Goal: Find specific page/section: Find specific page/section

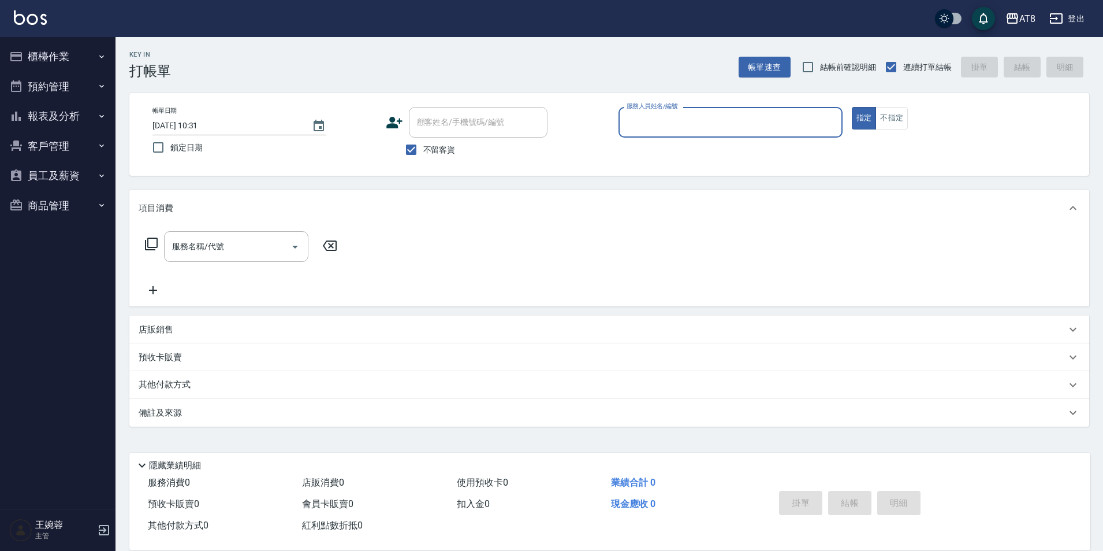
click at [42, 127] on button "報表及分析" at bounding box center [58, 116] width 106 height 30
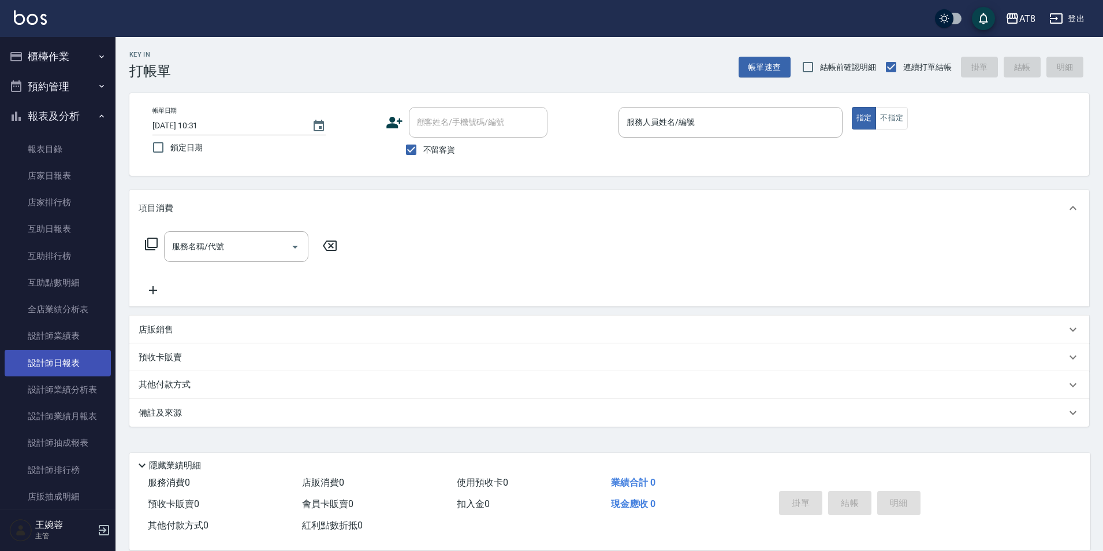
click at [53, 370] on link "設計師日報表" at bounding box center [58, 363] width 106 height 27
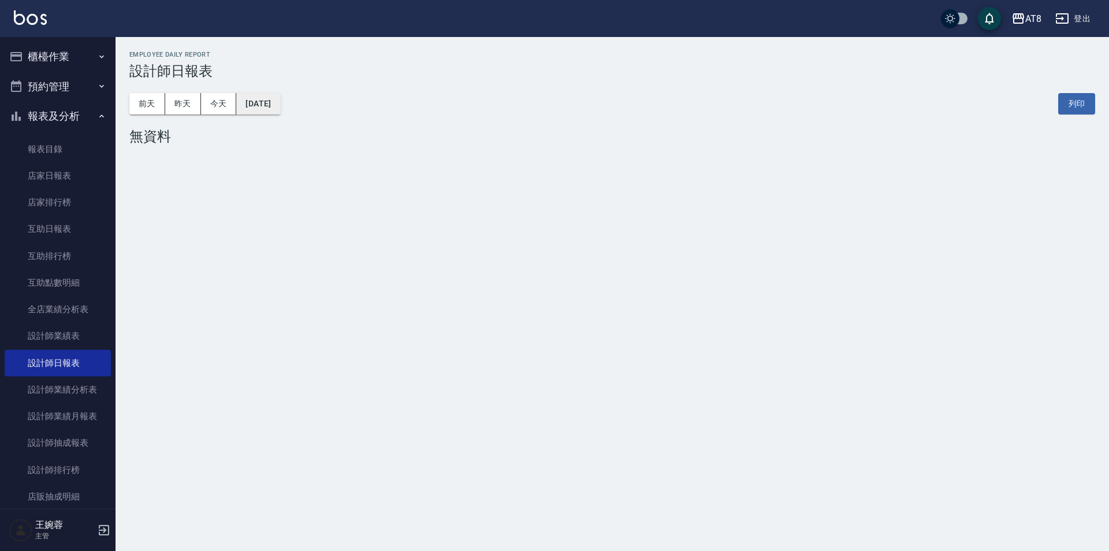
click at [280, 111] on button "[DATE]" at bounding box center [258, 103] width 44 height 21
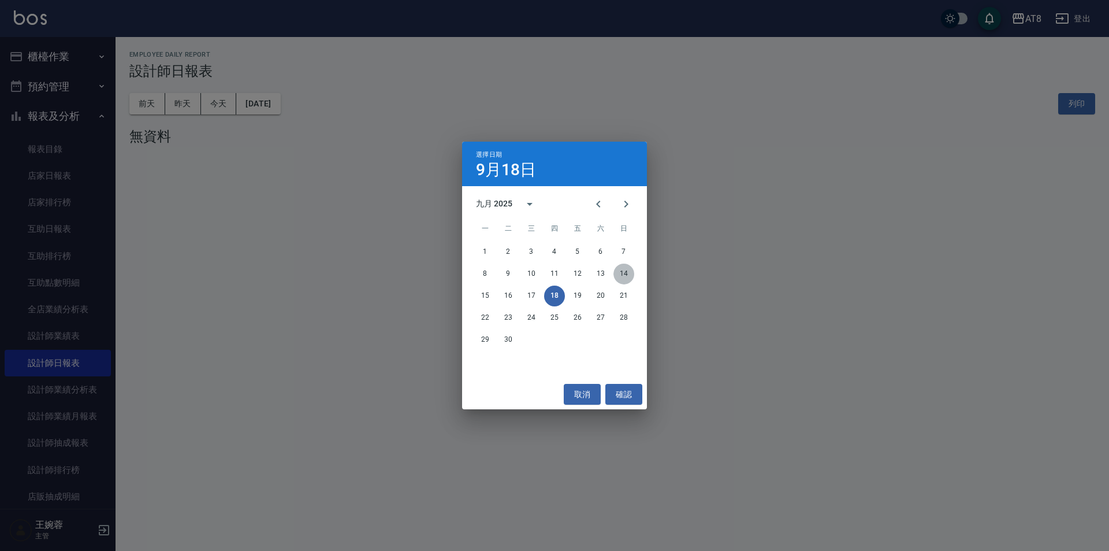
click at [624, 273] on button "14" at bounding box center [624, 273] width 21 height 21
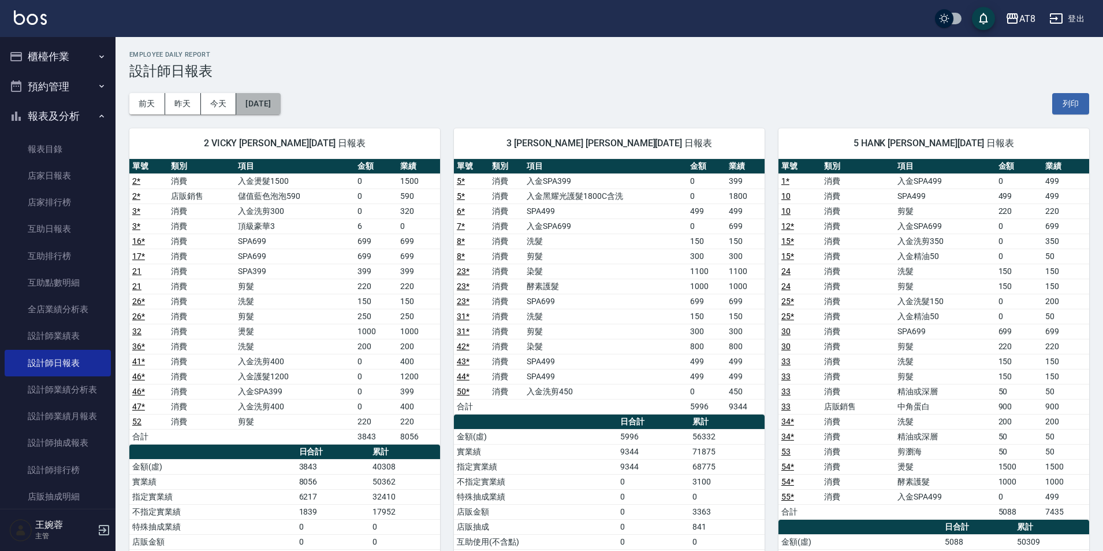
click at [261, 105] on button "[DATE]" at bounding box center [258, 103] width 44 height 21
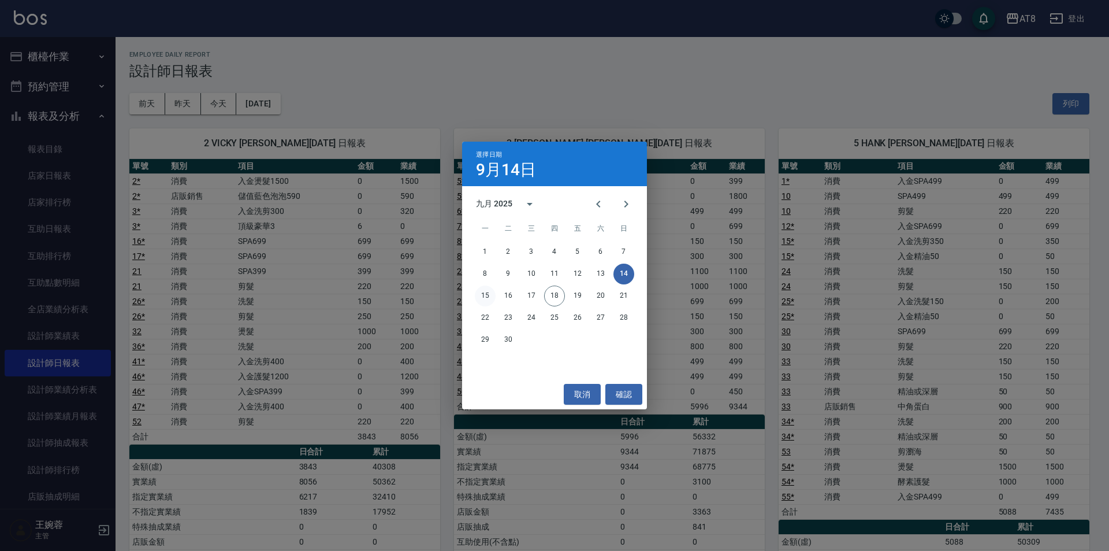
click at [489, 298] on button "15" at bounding box center [485, 295] width 21 height 21
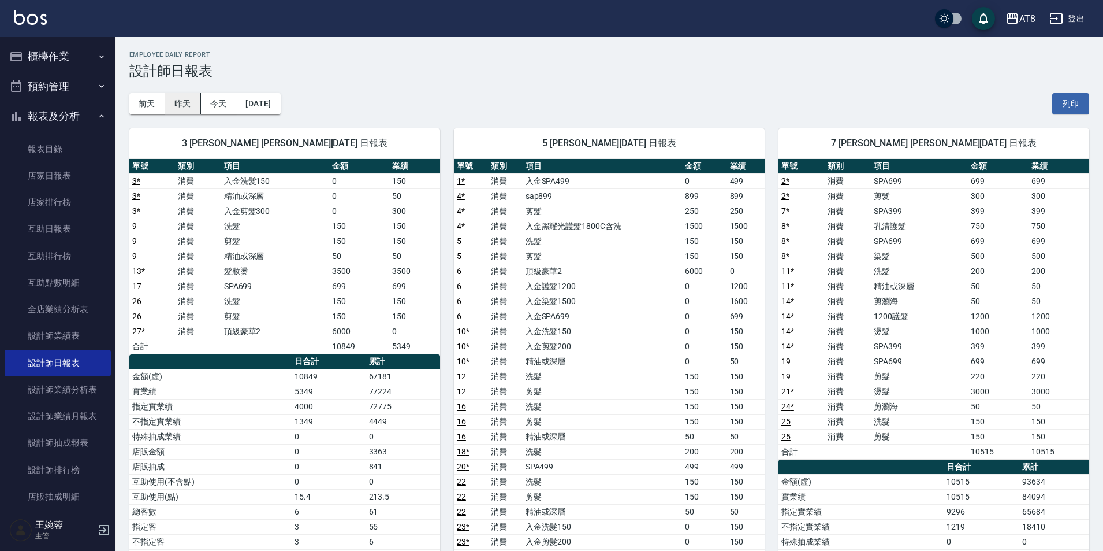
click at [174, 98] on button "昨天" at bounding box center [183, 103] width 36 height 21
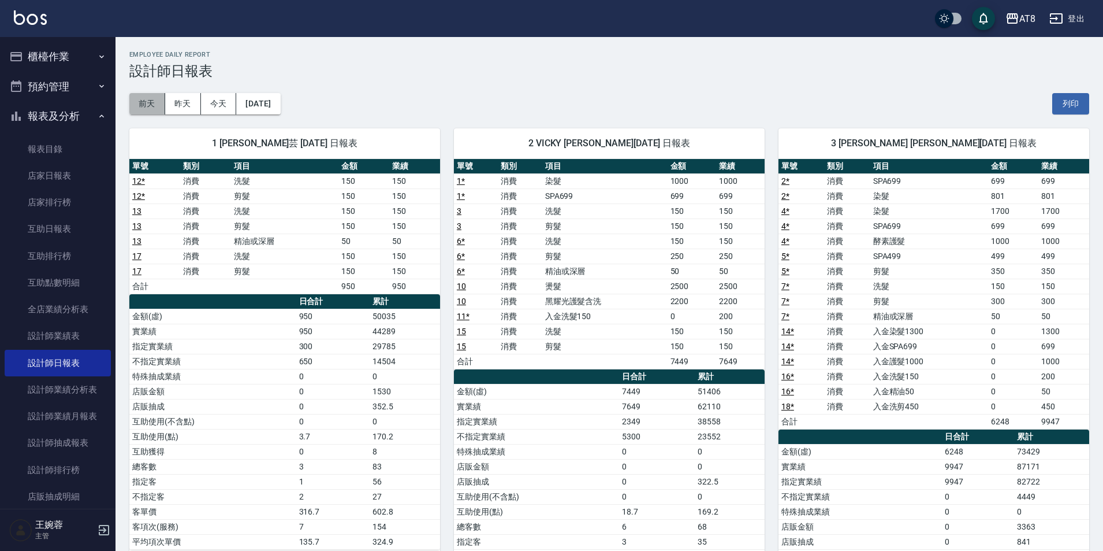
click at [148, 102] on button "前天" at bounding box center [147, 103] width 36 height 21
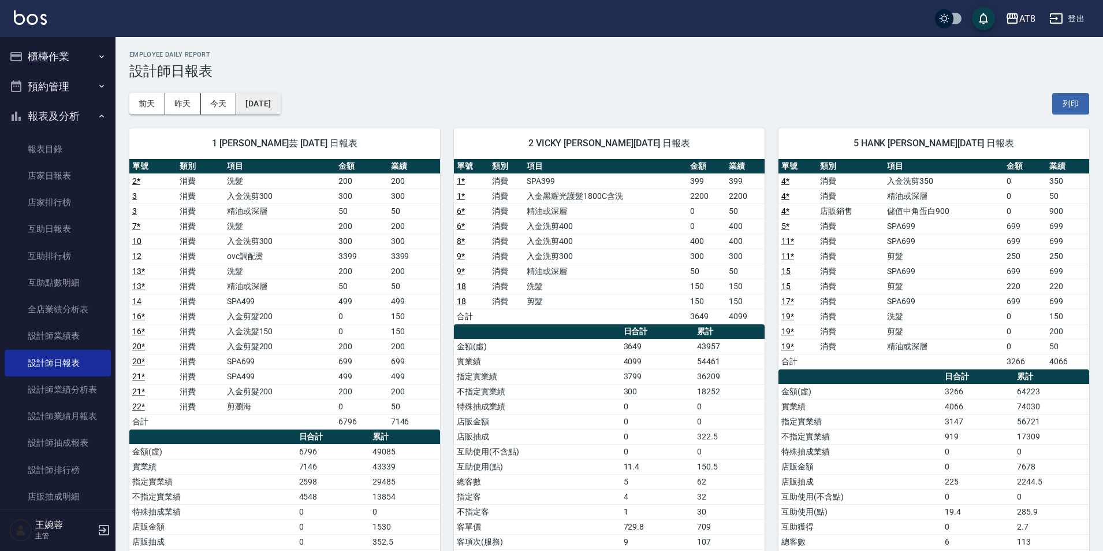
click at [269, 113] on button "[DATE]" at bounding box center [258, 103] width 44 height 21
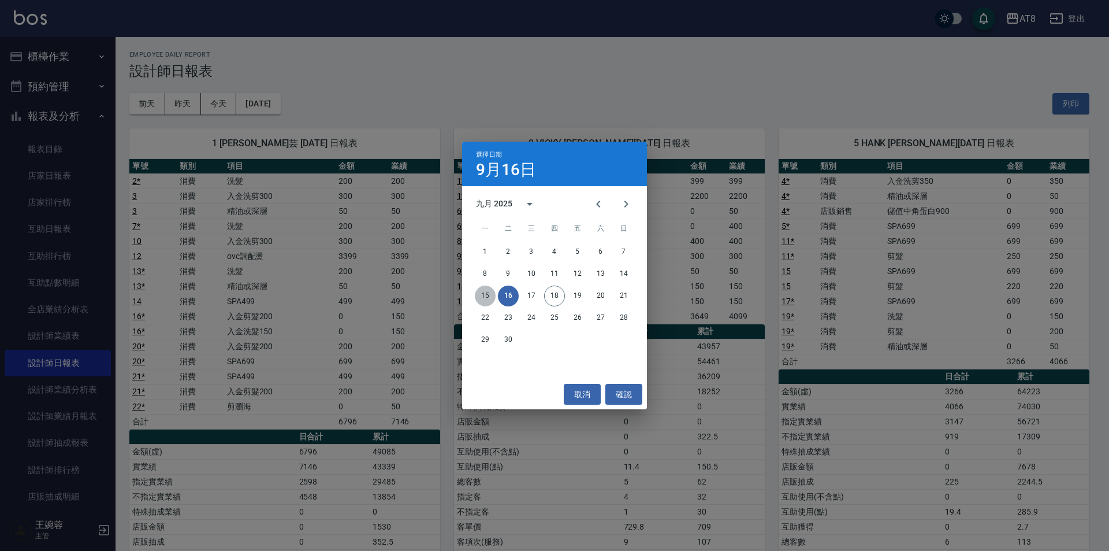
click at [481, 302] on button "15" at bounding box center [485, 295] width 21 height 21
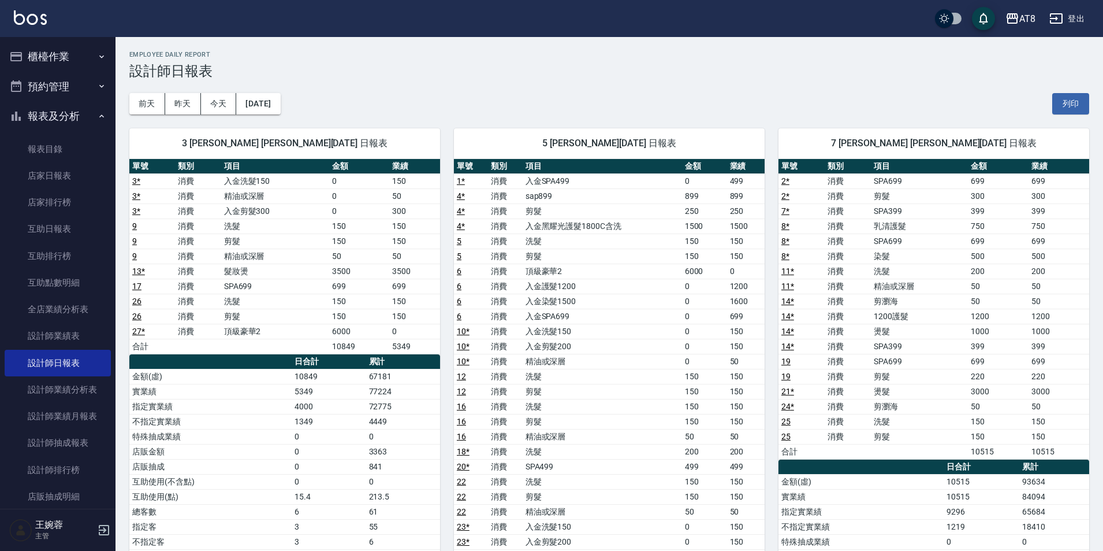
click at [66, 118] on button "報表及分析" at bounding box center [58, 116] width 106 height 30
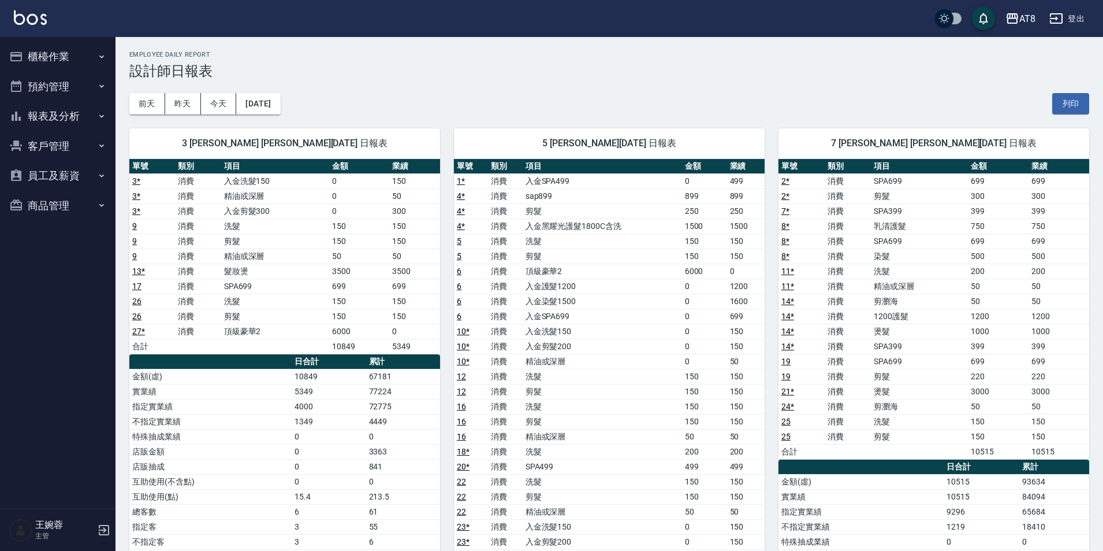
click at [55, 57] on button "櫃檯作業" at bounding box center [58, 57] width 106 height 30
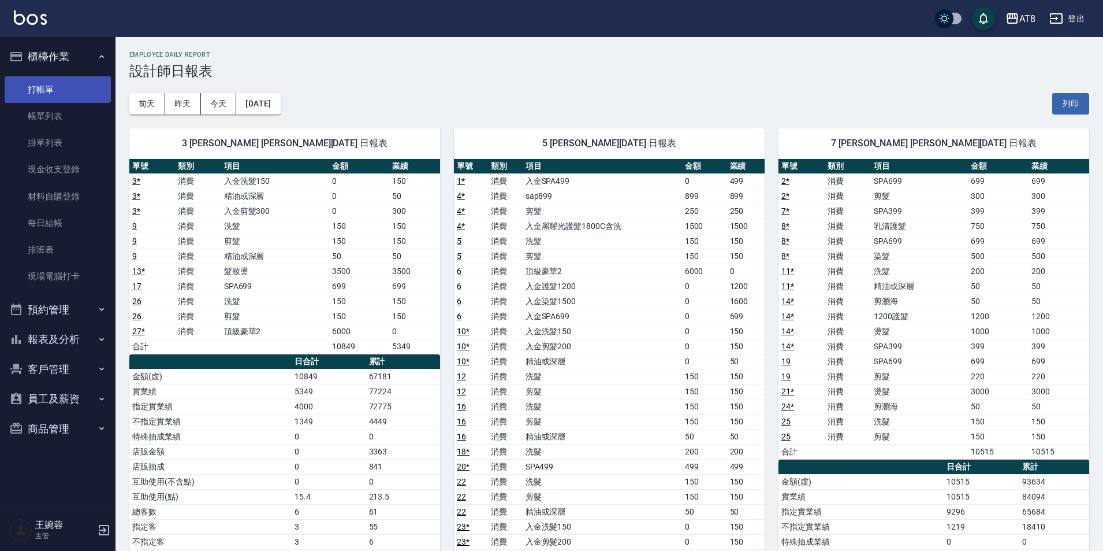
click at [57, 89] on link "打帳單" at bounding box center [58, 89] width 106 height 27
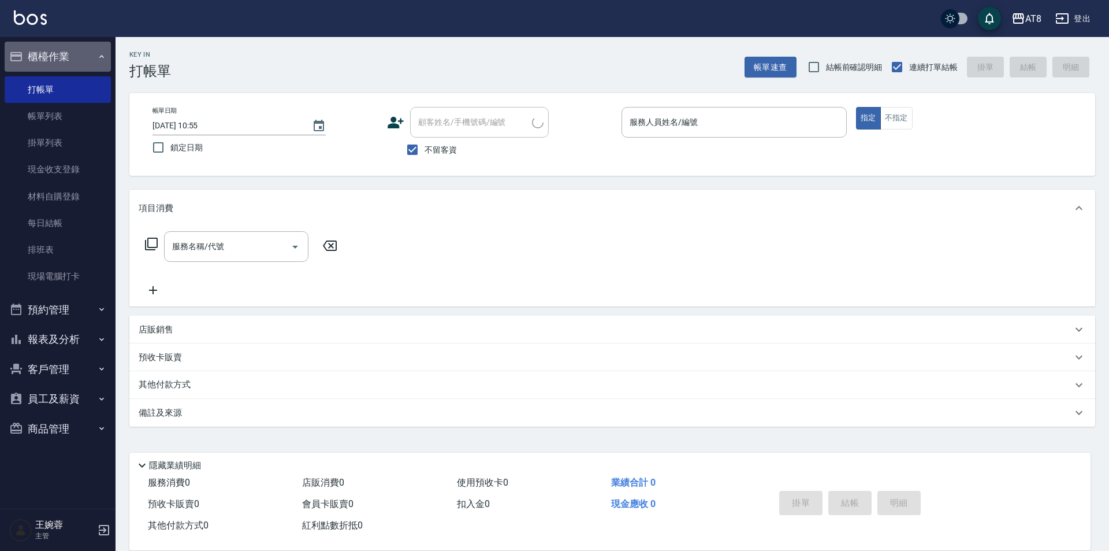
click at [51, 49] on button "櫃檯作業" at bounding box center [58, 57] width 106 height 30
